Goal: Transaction & Acquisition: Purchase product/service

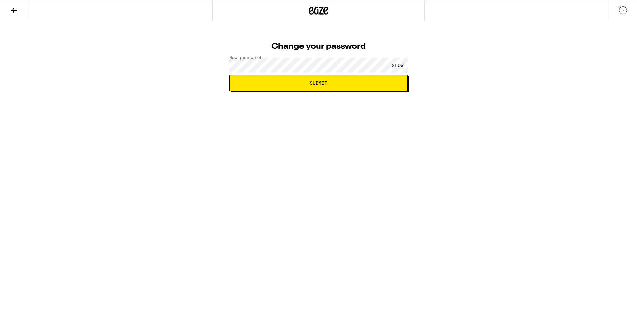
click at [477, 77] on div "Change your password New password SHOW Submit" at bounding box center [318, 56] width 637 height 70
click at [396, 65] on div "SHOW" at bounding box center [398, 65] width 20 height 15
click at [322, 82] on span "Submit" at bounding box center [318, 83] width 18 height 5
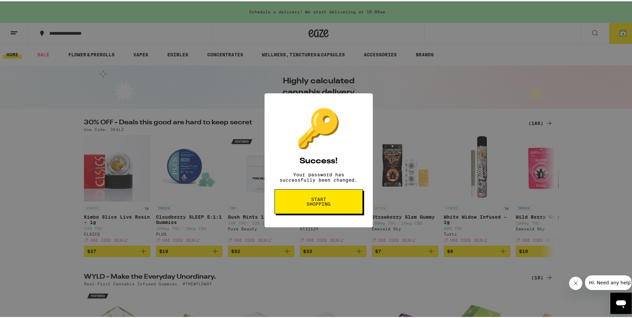
click at [320, 205] on span "Start shopping" at bounding box center [318, 199] width 34 height 9
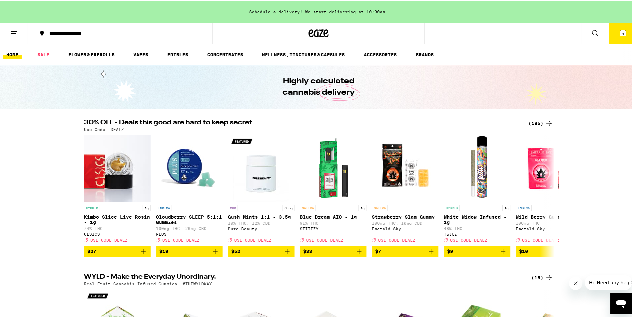
click at [596, 31] on button at bounding box center [595, 32] width 28 height 21
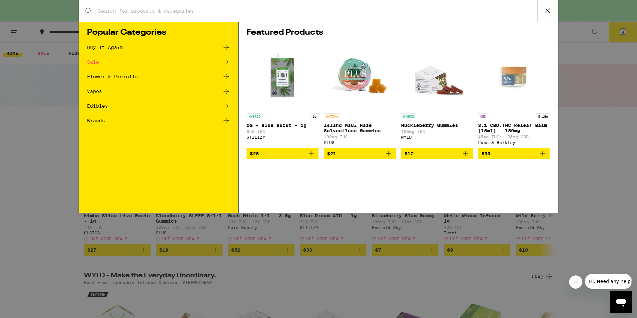
click at [392, 10] on input "Search for Products" at bounding box center [317, 11] width 439 height 6
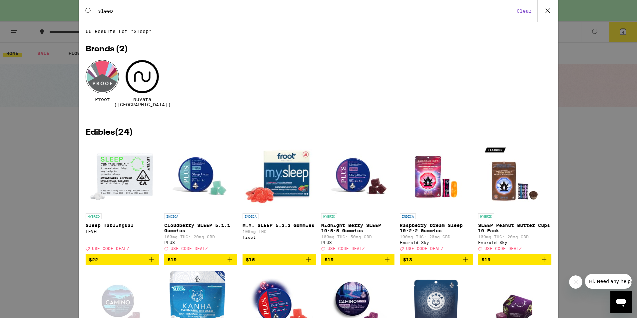
type input "sleep"
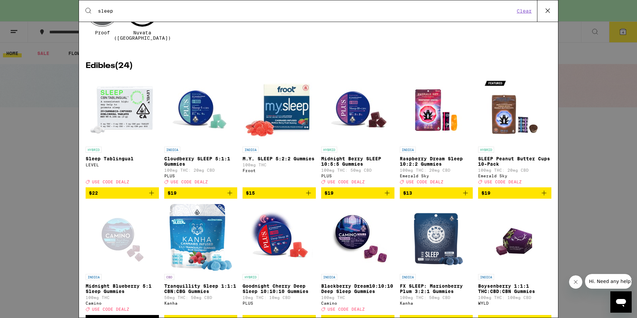
scroll to position [33, 0]
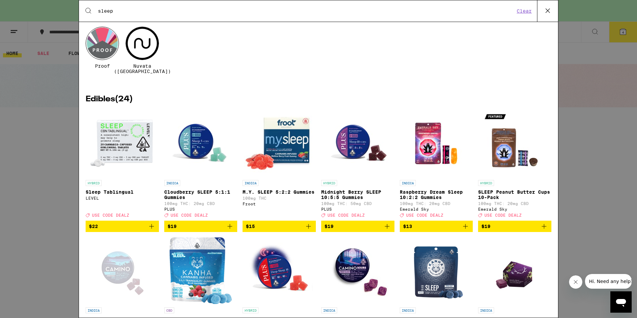
click at [229, 227] on icon "Add to bag" at bounding box center [229, 226] width 5 height 5
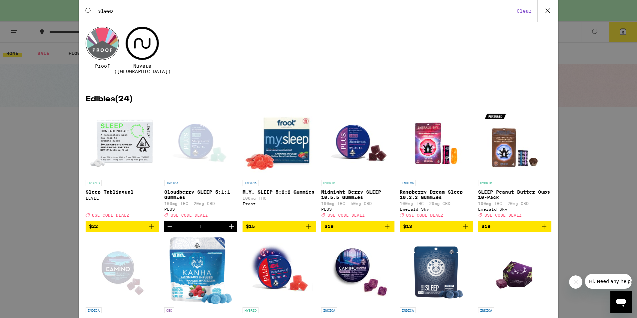
click at [229, 227] on icon "Increment" at bounding box center [231, 226] width 5 height 5
click at [385, 225] on icon "Add to bag" at bounding box center [387, 226] width 8 height 8
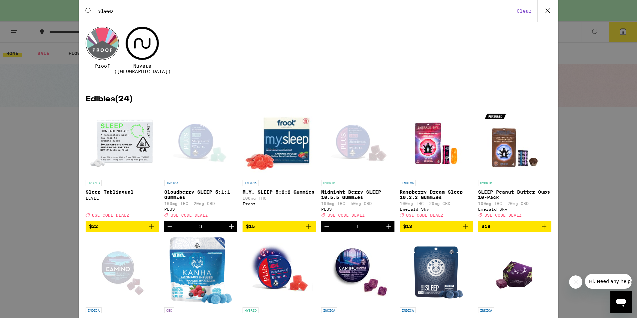
click at [386, 228] on icon "Increment" at bounding box center [389, 226] width 8 height 8
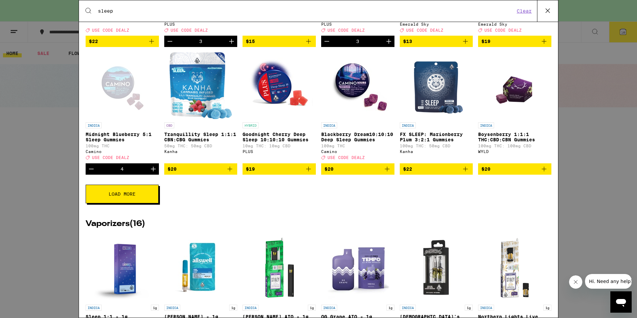
scroll to position [233, 0]
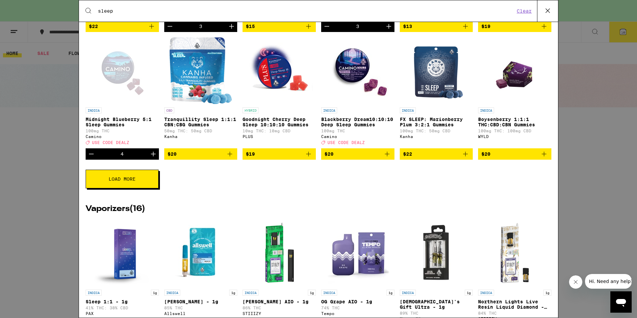
click at [137, 185] on button "Load More" at bounding box center [122, 178] width 73 height 19
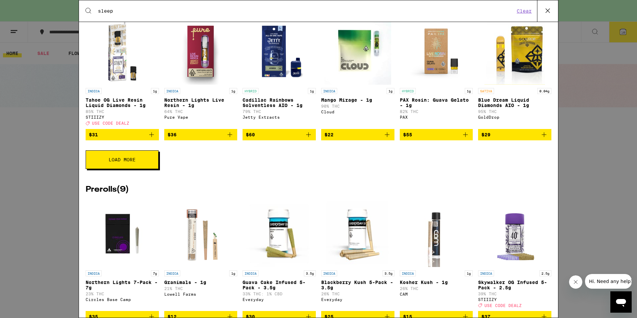
scroll to position [799, 0]
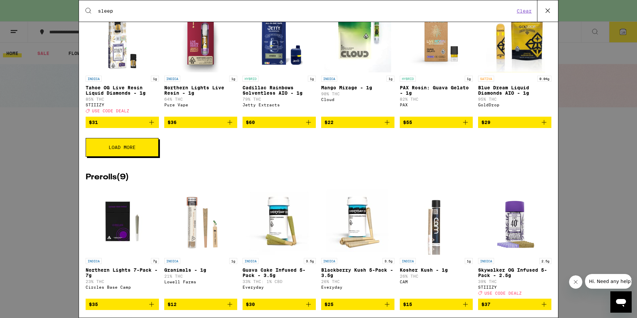
click at [115, 157] on button "Load More" at bounding box center [122, 147] width 73 height 19
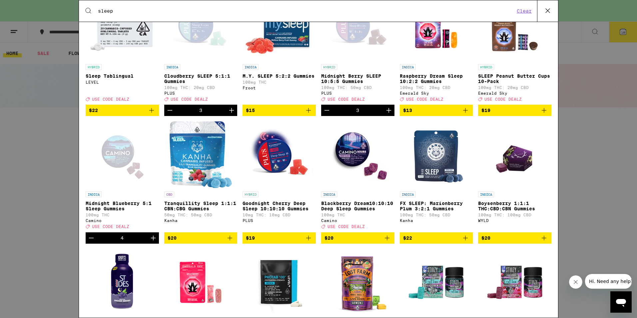
scroll to position [133, 0]
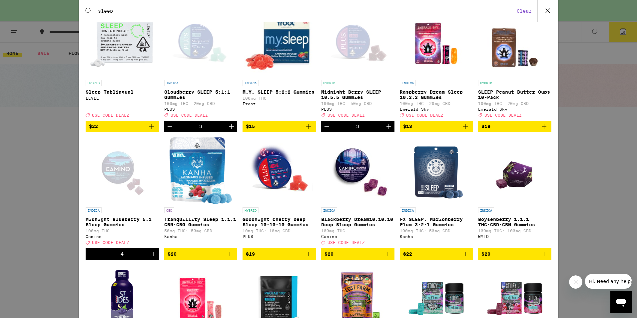
click at [390, 257] on button "$20" at bounding box center [357, 253] width 73 height 11
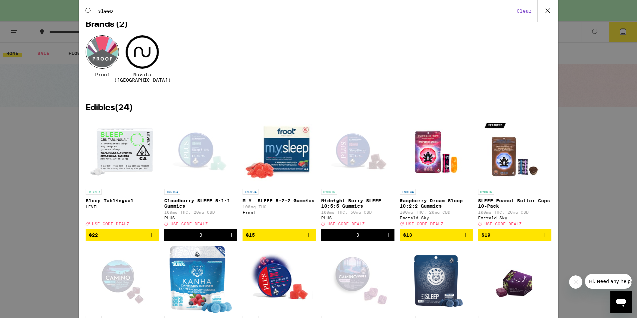
scroll to position [0, 0]
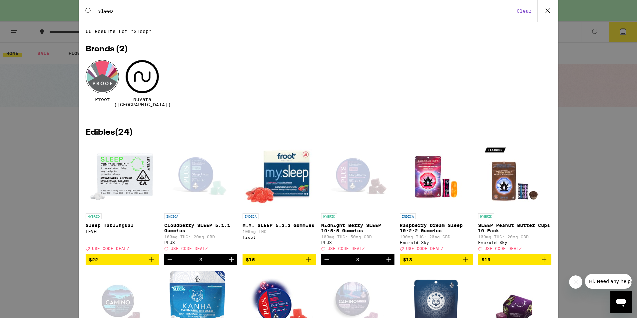
click at [549, 11] on icon at bounding box center [547, 11] width 10 height 10
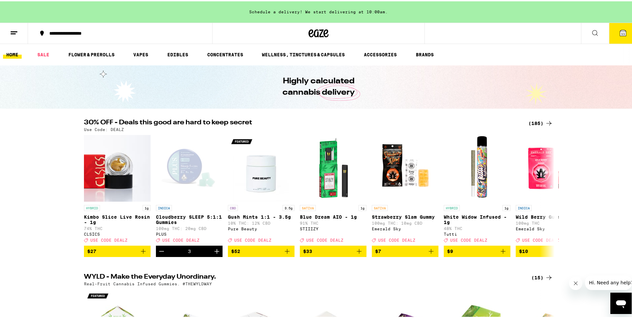
click at [616, 25] on button "11" at bounding box center [623, 32] width 28 height 21
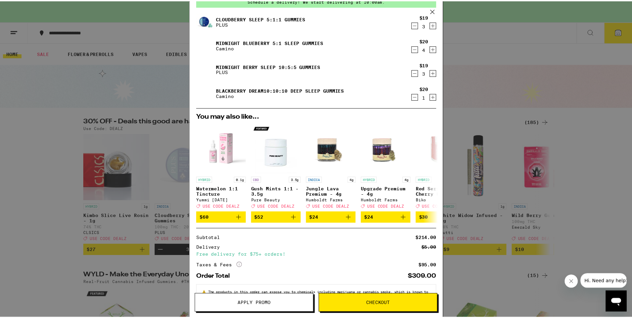
scroll to position [61, 0]
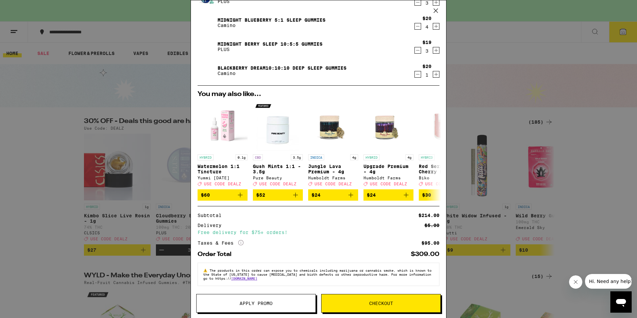
click at [262, 303] on span "Apply Promo" at bounding box center [255, 303] width 33 height 5
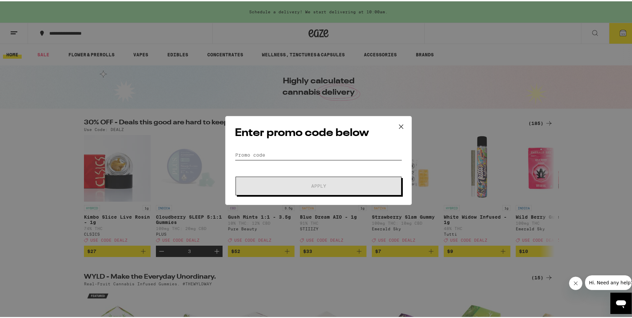
click at [262, 150] on input "Promo Code" at bounding box center [318, 154] width 167 height 10
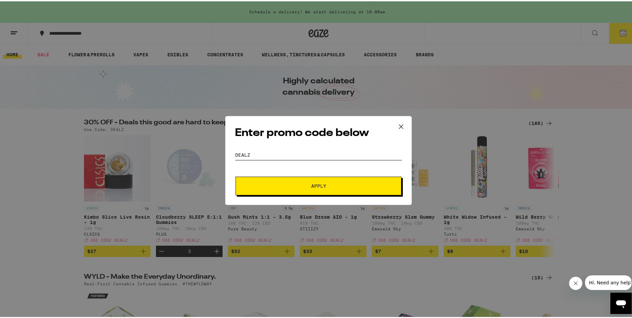
type input "DEALZ"
click at [289, 185] on span "Apply" at bounding box center [318, 184] width 120 height 5
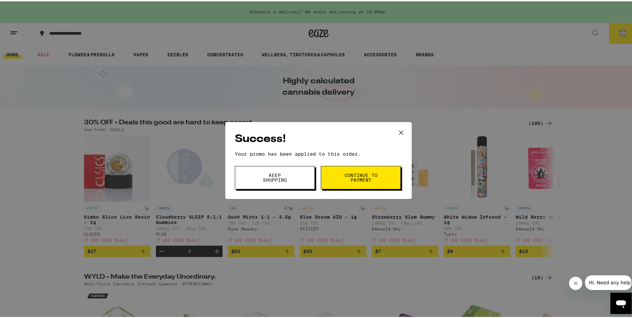
click at [357, 176] on span "Continue to payment" at bounding box center [361, 175] width 34 height 9
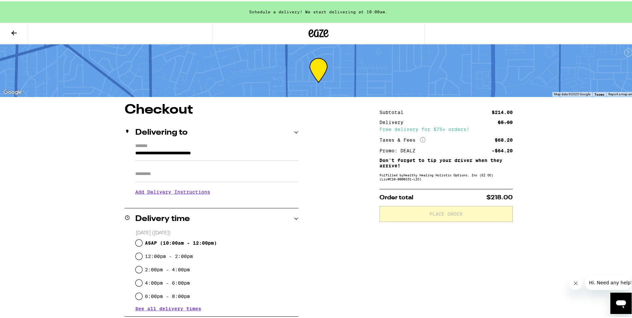
click at [11, 33] on icon at bounding box center [14, 32] width 8 height 8
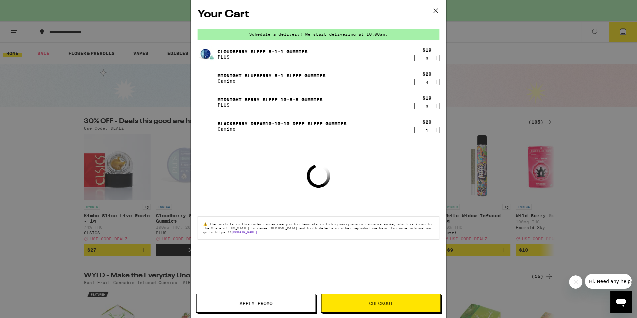
click at [437, 12] on icon at bounding box center [436, 11] width 10 height 10
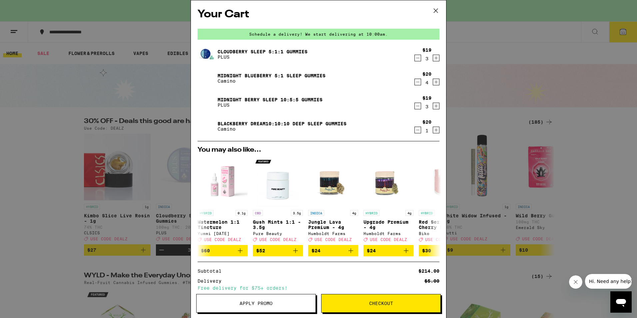
click at [436, 8] on icon at bounding box center [436, 11] width 10 height 10
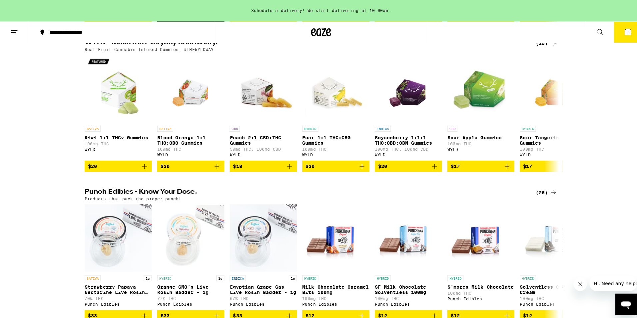
scroll to position [100, 0]
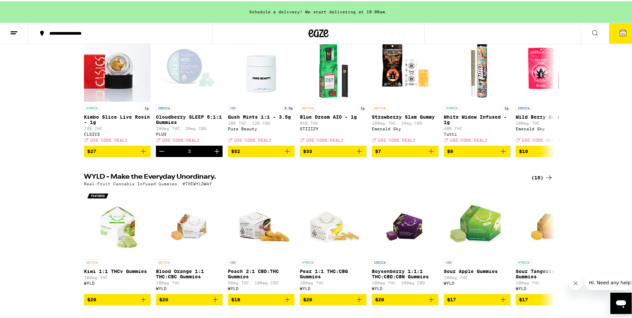
click at [621, 31] on span "11" at bounding box center [623, 32] width 4 height 4
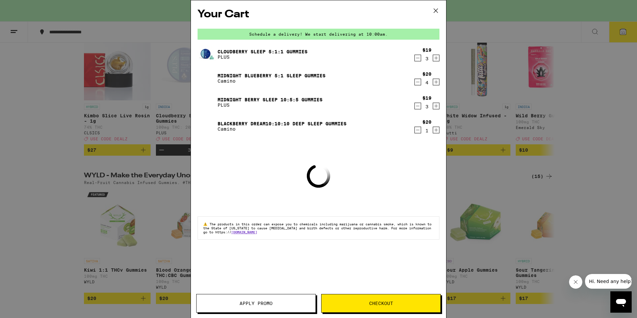
click at [218, 51] on link "Cloudberry SLEEP 5:1:1 Gummies" at bounding box center [262, 51] width 90 height 5
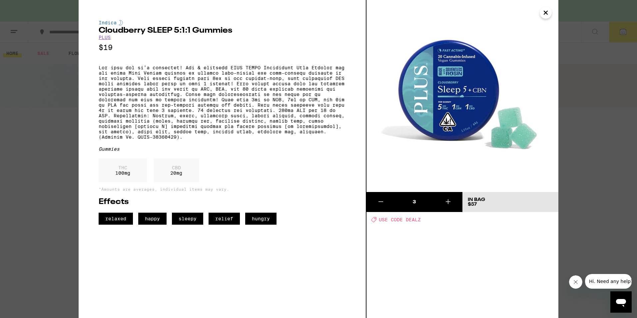
click at [548, 11] on icon "Close" at bounding box center [545, 13] width 8 height 10
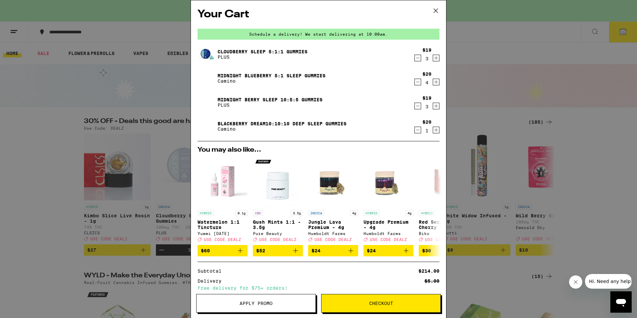
click at [243, 73] on link "Midnight Blueberry 5:1 Sleep Gummies" at bounding box center [271, 75] width 108 height 5
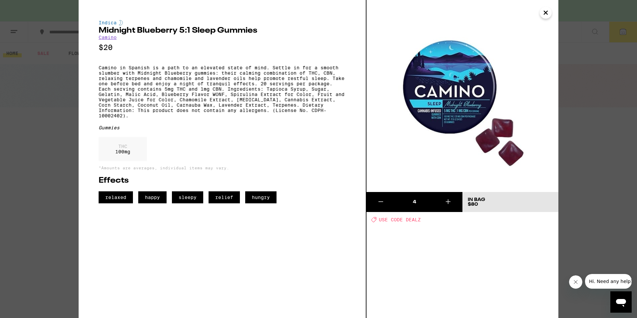
click at [545, 13] on icon "Close" at bounding box center [545, 12] width 3 height 3
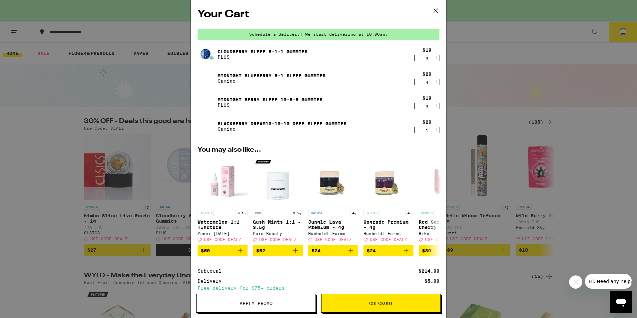
click at [211, 100] on img at bounding box center [206, 102] width 19 height 19
click at [279, 95] on div "Midnight [PERSON_NAME] SLEEP 10:5:5 Gummies PLUS" at bounding box center [305, 102] width 216 height 19
click at [255, 99] on link "Midnight Berry SLEEP 10:5:5 Gummies" at bounding box center [269, 99] width 105 height 5
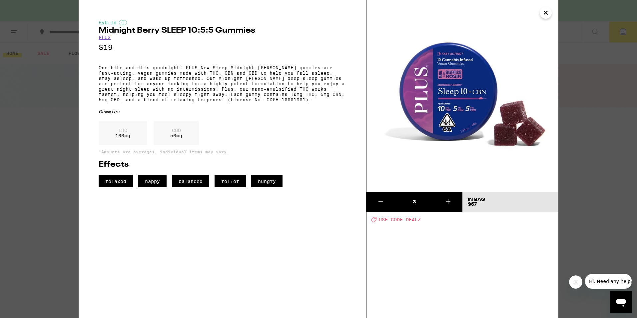
click at [255, 99] on p "One bite and it’s goodnight! PLUS New Sleep Midnight [PERSON_NAME] gummies are …" at bounding box center [222, 83] width 247 height 37
click at [317, 131] on div "THC 100 mg CBD 50 mg" at bounding box center [222, 134] width 247 height 27
click at [548, 14] on icon "Close" at bounding box center [545, 13] width 8 height 10
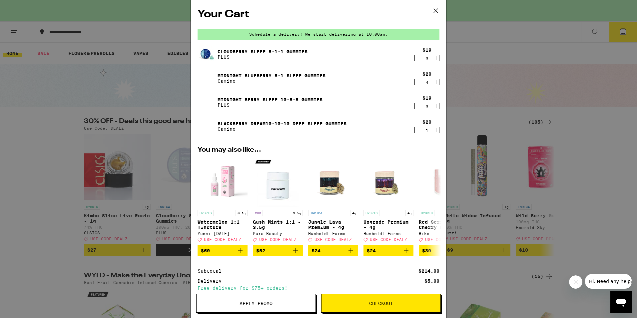
click at [239, 123] on link "Blackberry Dream10:10:10 Deep Sleep Gummies" at bounding box center [281, 123] width 129 height 5
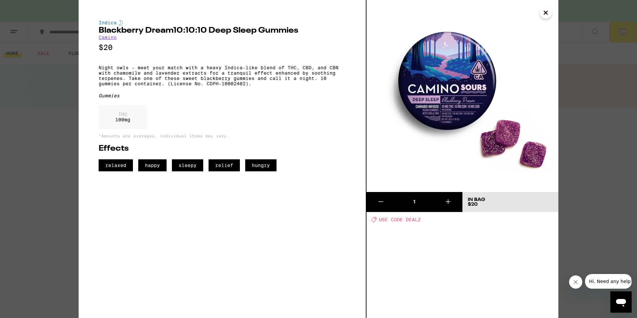
click at [543, 14] on icon "Close" at bounding box center [545, 13] width 8 height 10
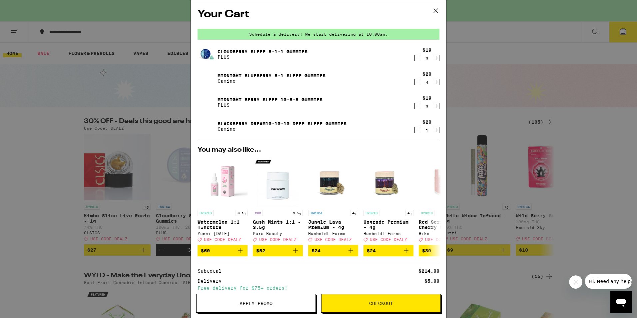
click at [415, 57] on icon "Decrement" at bounding box center [418, 58] width 6 height 8
click at [415, 108] on icon "Decrement" at bounding box center [418, 106] width 6 height 8
click at [416, 82] on icon "Decrement" at bounding box center [418, 82] width 4 height 0
click at [415, 57] on icon "Decrement" at bounding box center [418, 58] width 6 height 8
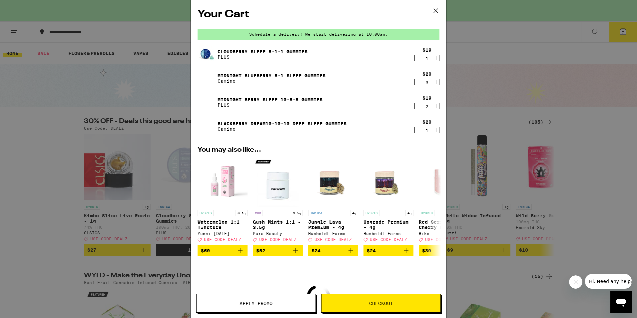
click at [415, 110] on icon "Decrement" at bounding box center [418, 106] width 6 height 8
click at [415, 83] on icon "Decrement" at bounding box center [418, 82] width 6 height 8
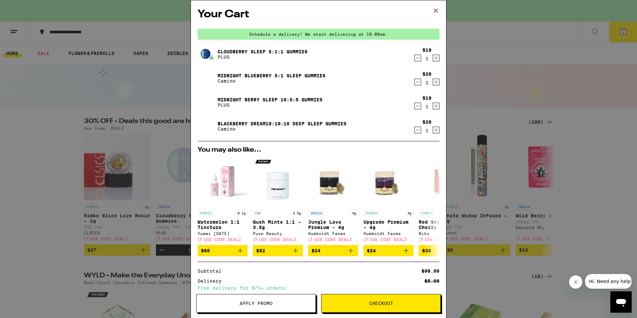
click at [242, 73] on link "Midnight Blueberry 5:1 Sleep Gummies" at bounding box center [271, 75] width 108 height 5
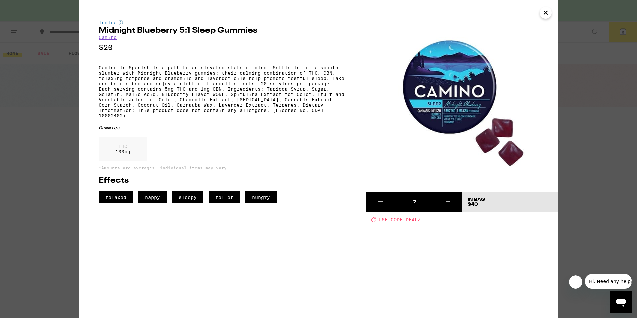
click at [66, 218] on div "Indica Midnight Blueberry 5:1 Sleep Gummies Camino $20 Camino in Spanish is a p…" at bounding box center [318, 159] width 637 height 318
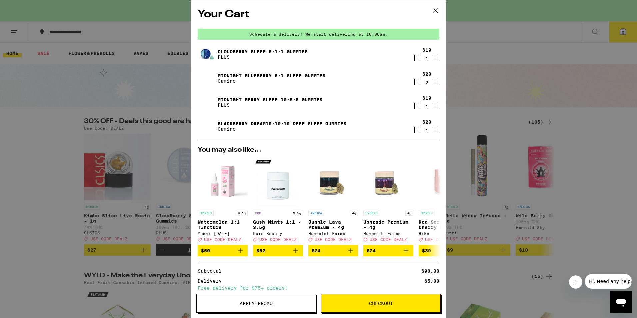
click at [227, 82] on p "Camino" at bounding box center [271, 80] width 108 height 5
click at [226, 74] on link "Midnight Blueberry 5:1 Sleep Gummies" at bounding box center [271, 75] width 108 height 5
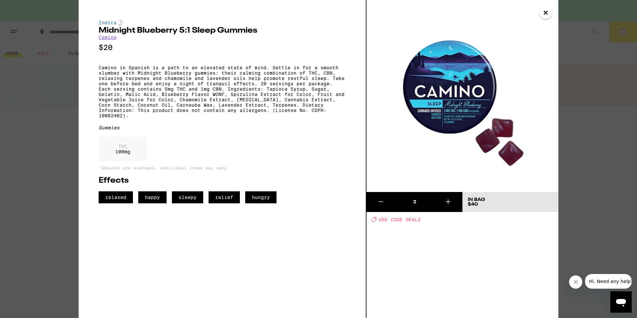
click at [544, 13] on icon "Close" at bounding box center [545, 13] width 8 height 10
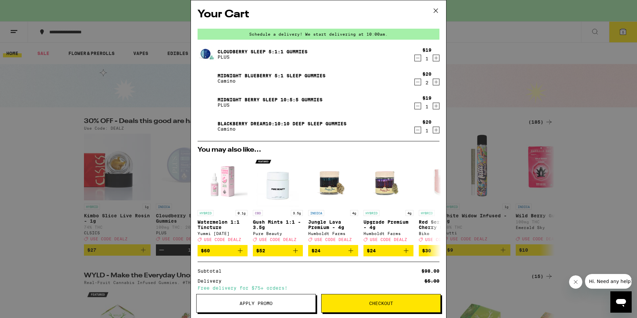
click at [365, 300] on button "Checkout" at bounding box center [381, 303] width 120 height 19
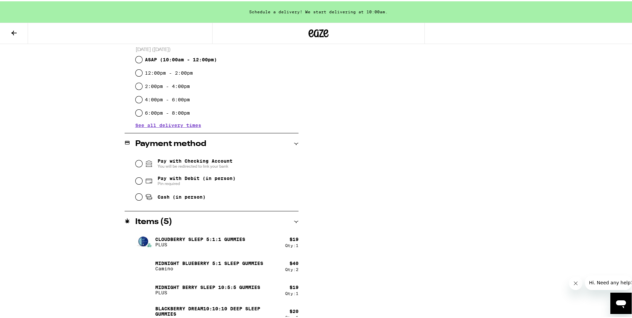
scroll to position [193, 0]
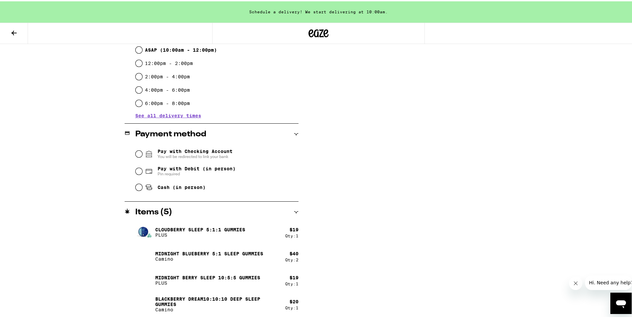
click at [156, 115] on span "See all delivery times" at bounding box center [168, 114] width 66 height 5
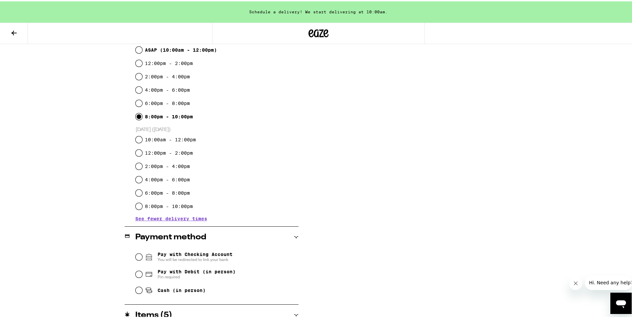
click at [136, 116] on input "8:00pm - 10:00pm" at bounding box center [139, 115] width 7 height 7
radio input "true"
click at [136, 116] on input "8:00pm - 10:00pm" at bounding box center [139, 115] width 7 height 7
click at [138, 87] on input "4:00pm - 6:00pm" at bounding box center [139, 88] width 7 height 7
radio input "true"
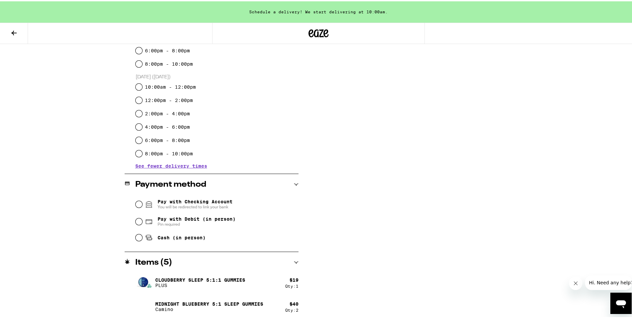
scroll to position [259, 0]
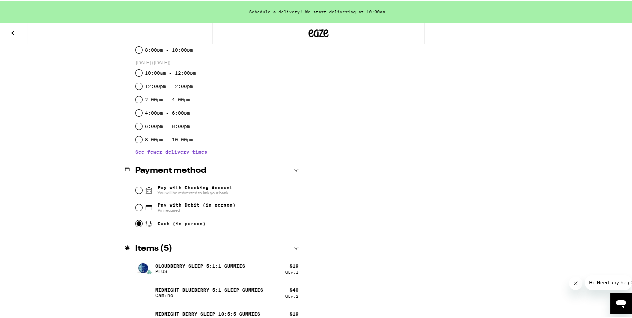
click at [138, 223] on input "Cash (in person)" at bounding box center [139, 222] width 7 height 7
radio input "true"
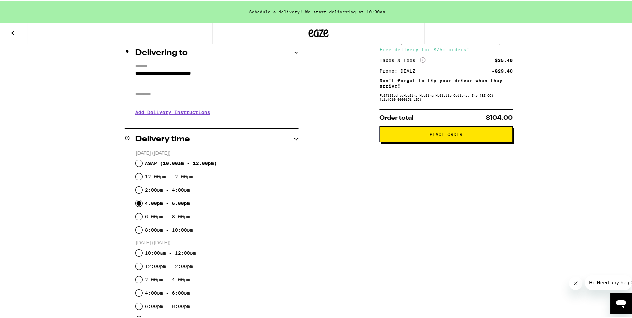
scroll to position [0, 0]
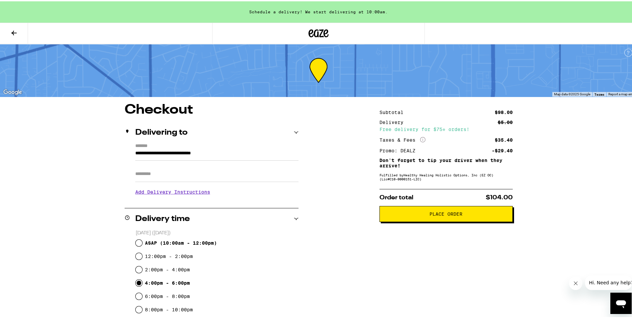
click at [12, 31] on icon at bounding box center [13, 31] width 5 height 5
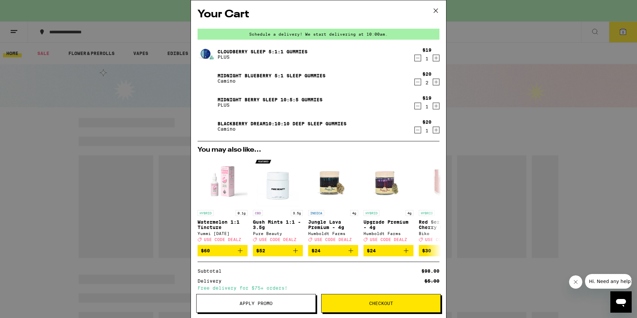
click at [242, 124] on link "Blackberry Dream10:10:10 Deep Sleep Gummies" at bounding box center [281, 123] width 129 height 5
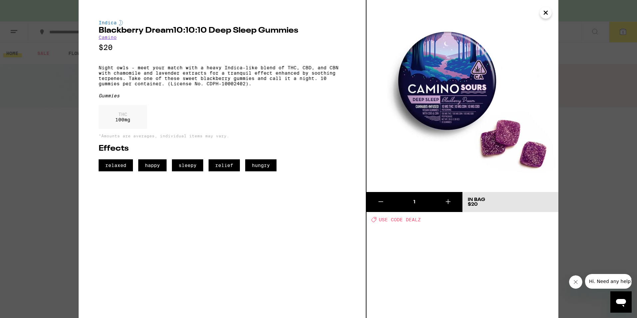
click at [547, 10] on icon "Close" at bounding box center [545, 13] width 8 height 10
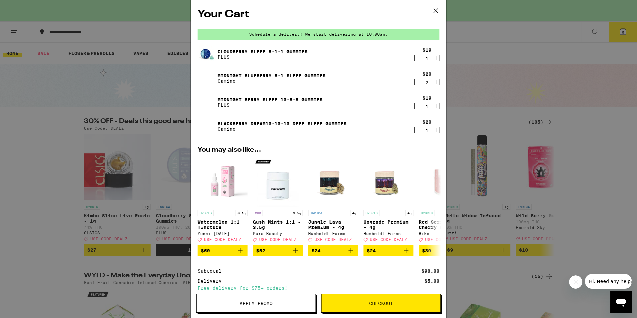
click at [240, 51] on link "Cloudberry SLEEP 5:1:1 Gummies" at bounding box center [262, 51] width 90 height 5
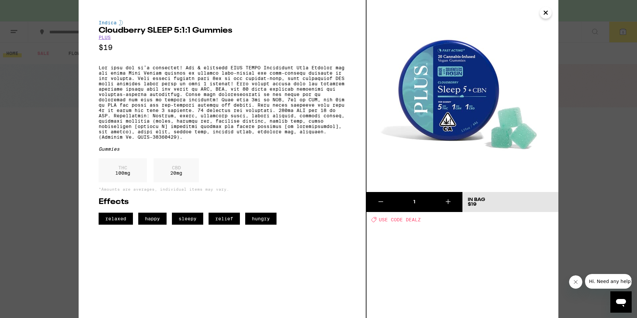
click at [576, 29] on div "Indica Cloudberry SLEEP 5:1:1 Gummies PLUS $19 Gummies THC 100 mg CBD 20 mg *Am…" at bounding box center [318, 159] width 637 height 318
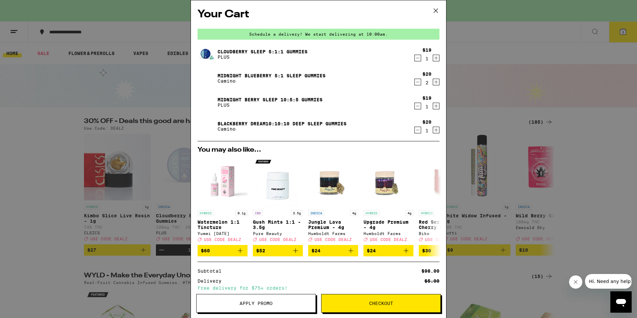
click at [236, 99] on link "Midnight Berry SLEEP 10:5:5 Gummies" at bounding box center [269, 99] width 105 height 5
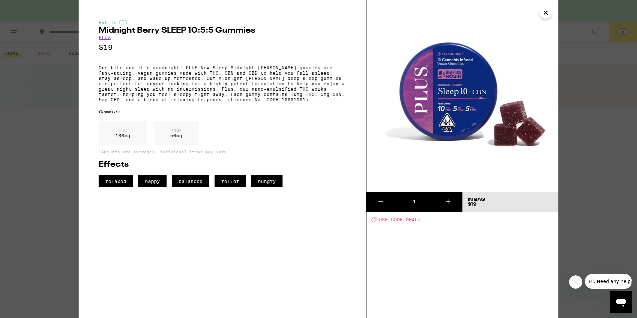
click at [546, 13] on icon "Close" at bounding box center [545, 13] width 8 height 10
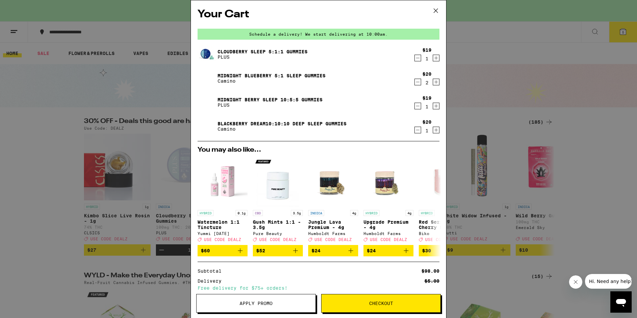
click at [233, 122] on link "Blackberry Dream10:10:10 Deep Sleep Gummies" at bounding box center [281, 123] width 129 height 5
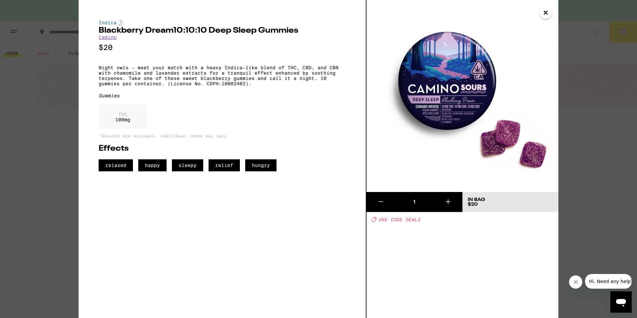
click at [580, 57] on div "Indica Blackberry Dream10:10:10 Deep Sleep Gummies Camino $20 Night owls - meet…" at bounding box center [318, 159] width 637 height 318
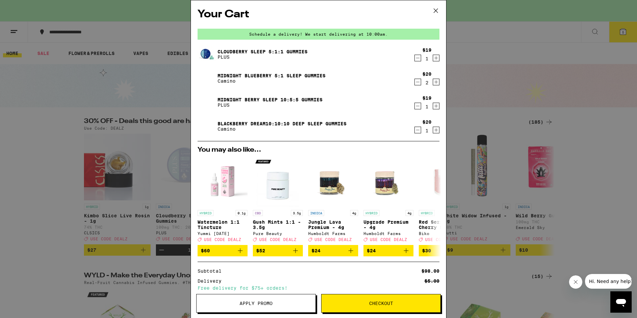
click at [223, 98] on link "Midnight Berry SLEEP 10:5:5 Gummies" at bounding box center [269, 99] width 105 height 5
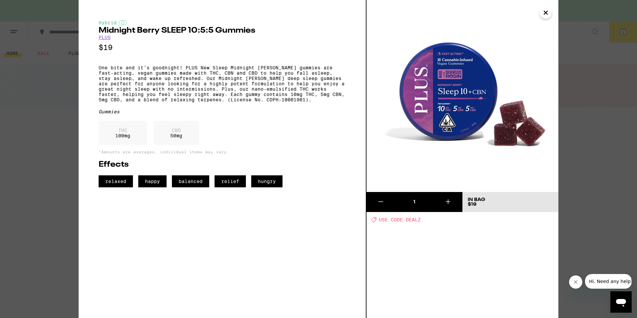
click at [591, 81] on div "Hybrid Midnight [PERSON_NAME] SLEEP 10:5:5 Gummies PLUS $19 One bite and it’s g…" at bounding box center [318, 159] width 637 height 318
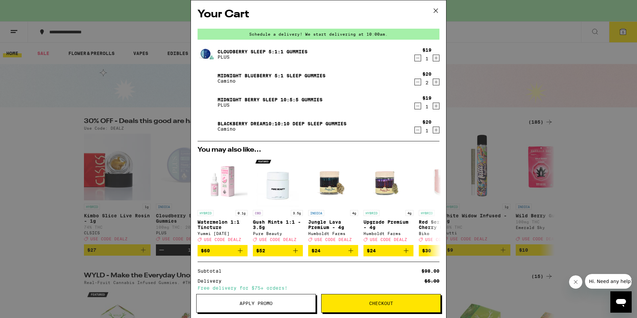
click at [279, 52] on link "Cloudberry SLEEP 5:1:1 Gummies" at bounding box center [262, 51] width 90 height 5
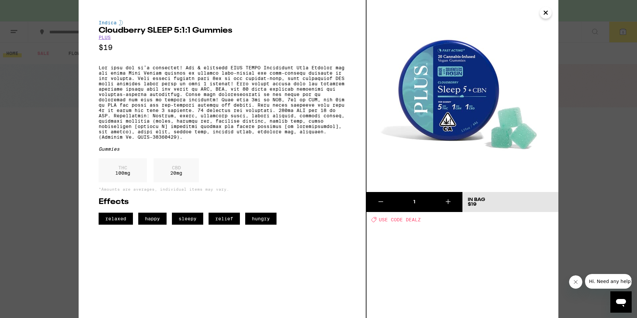
click at [604, 57] on div "Indica Cloudberry SLEEP 5:1:1 Gummies PLUS $19 Gummies THC 100 mg CBD 20 mg *Am…" at bounding box center [318, 159] width 637 height 318
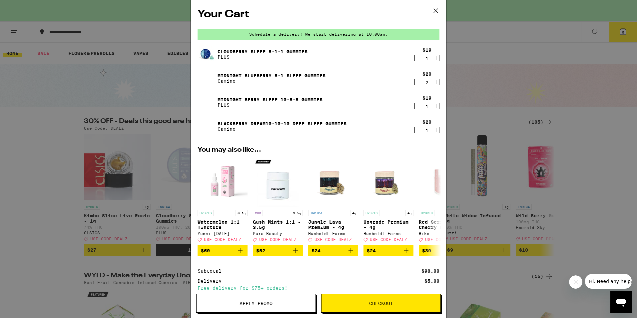
click at [235, 74] on link "Midnight Blueberry 5:1 Sleep Gummies" at bounding box center [271, 75] width 108 height 5
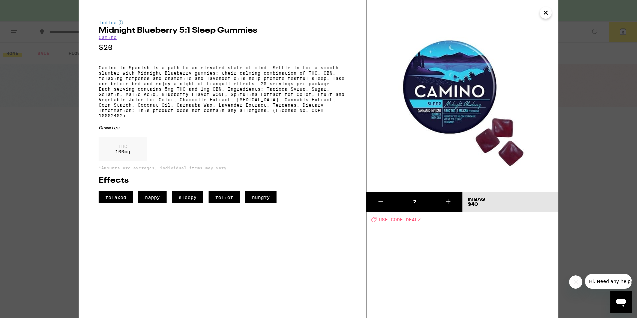
click at [617, 103] on div "Indica Midnight Blueberry 5:1 Sleep Gummies Camino $20 Camino in Spanish is a p…" at bounding box center [318, 159] width 637 height 318
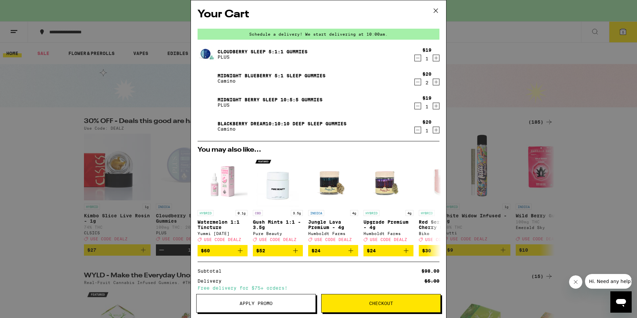
click at [438, 9] on icon at bounding box center [436, 11] width 10 height 10
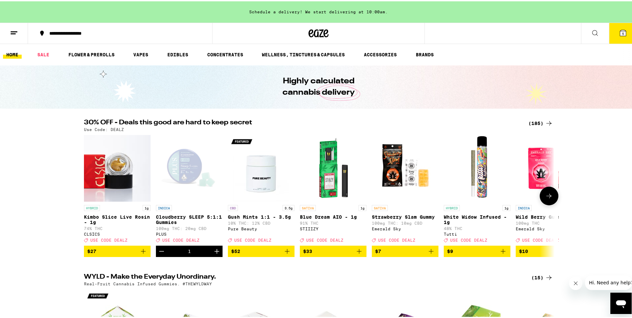
click at [183, 169] on div "Open page for Cloudberry SLEEP 5:1:1 Gummies from PLUS" at bounding box center [189, 167] width 67 height 67
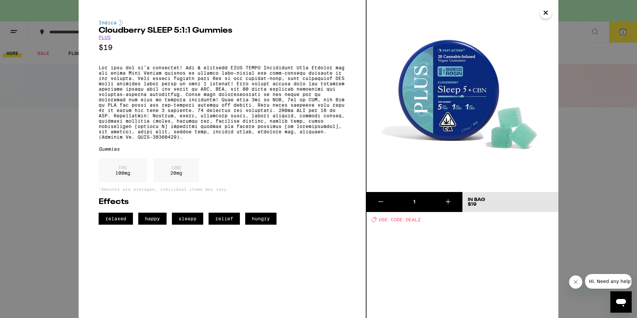
click at [543, 11] on icon "Close" at bounding box center [545, 13] width 8 height 10
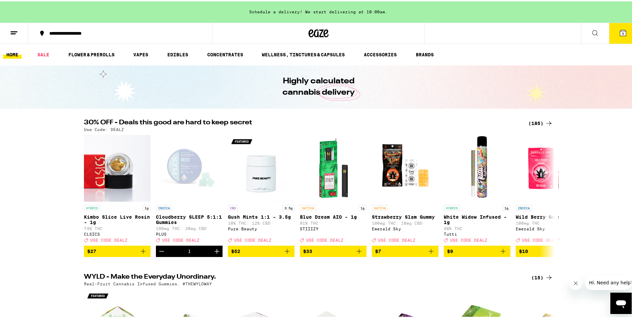
click at [622, 31] on span "5" at bounding box center [623, 32] width 2 height 4
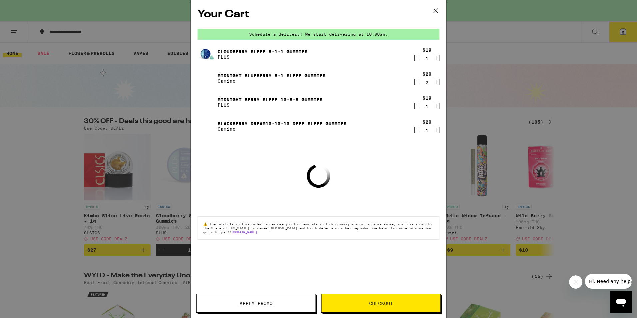
click at [244, 77] on link "Midnight Blueberry 5:1 Sleep Gummies" at bounding box center [271, 75] width 108 height 5
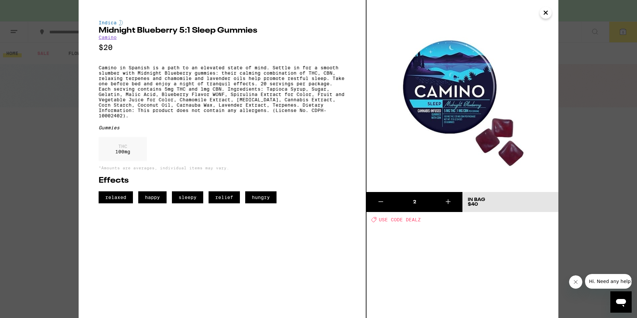
click at [545, 15] on icon "Close" at bounding box center [545, 13] width 8 height 10
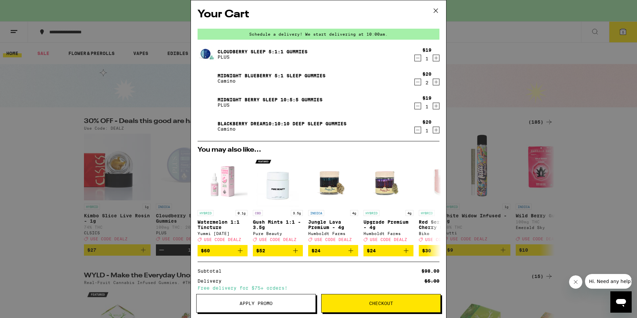
click at [227, 97] on link "Midnight Berry SLEEP 10:5:5 Gummies" at bounding box center [269, 99] width 105 height 5
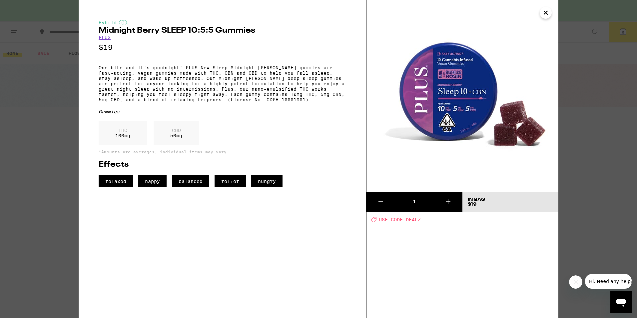
click at [547, 13] on icon "Close" at bounding box center [545, 13] width 8 height 10
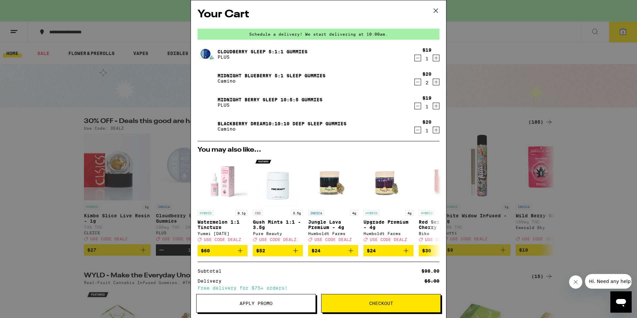
click at [244, 124] on link "Blackberry Dream10:10:10 Deep Sleep Gummies" at bounding box center [281, 123] width 129 height 5
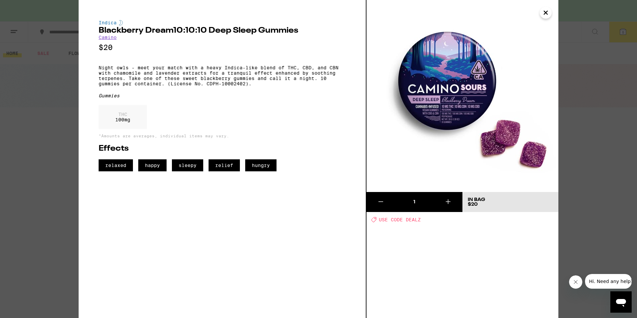
click at [544, 12] on icon "Close" at bounding box center [545, 13] width 8 height 10
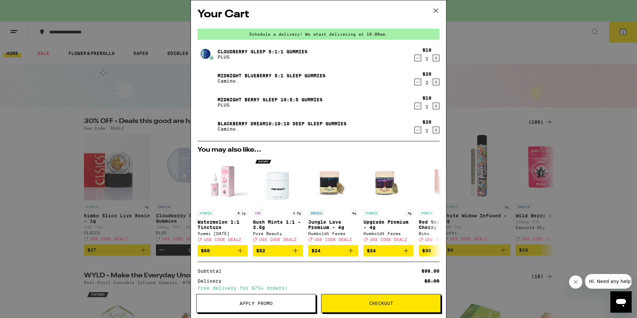
click at [433, 58] on icon "Increment" at bounding box center [436, 58] width 6 height 8
click at [434, 130] on icon "Increment" at bounding box center [436, 130] width 4 height 4
click at [434, 109] on icon "Increment" at bounding box center [436, 106] width 6 height 8
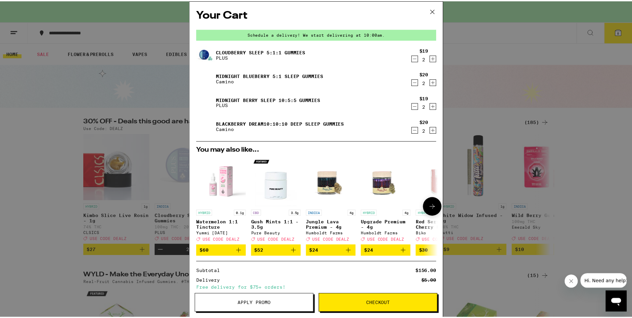
scroll to position [71, 0]
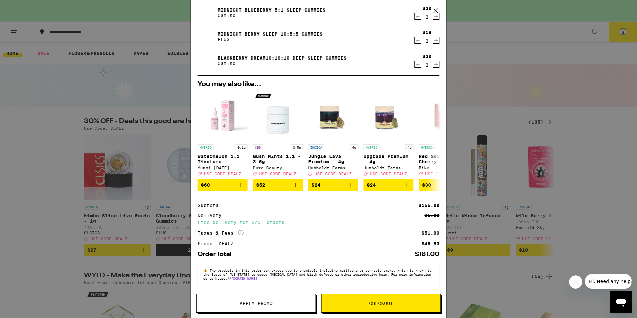
click at [363, 301] on span "Checkout" at bounding box center [380, 303] width 119 height 5
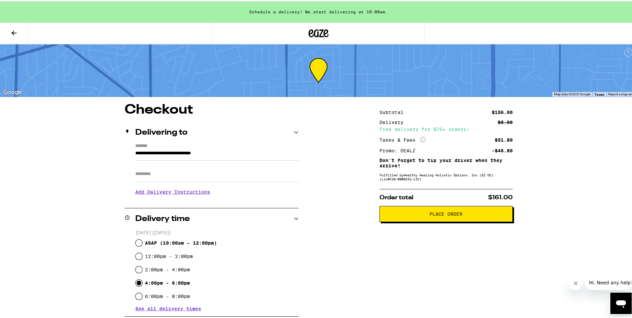
click at [463, 220] on button "Place Order" at bounding box center [445, 212] width 133 height 16
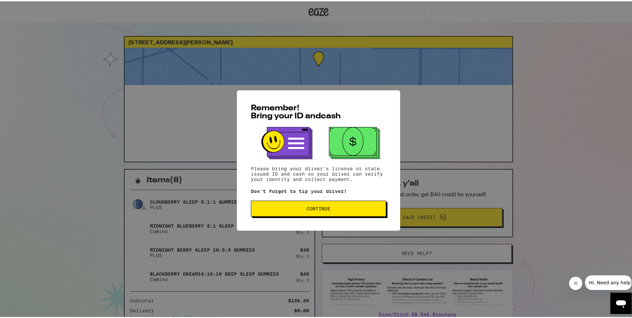
click at [314, 208] on span "Continue" at bounding box center [318, 207] width 24 height 5
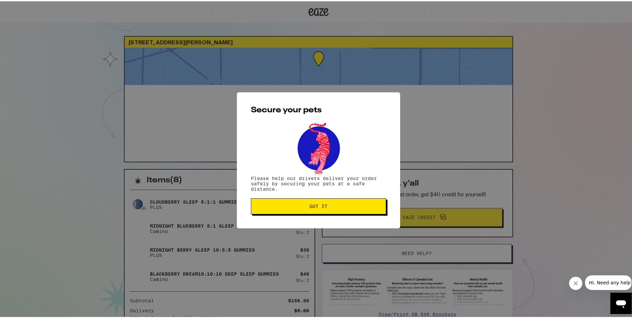
click at [320, 206] on span "Got it" at bounding box center [318, 204] width 18 height 5
